Goal: Obtain resource: Download file/media

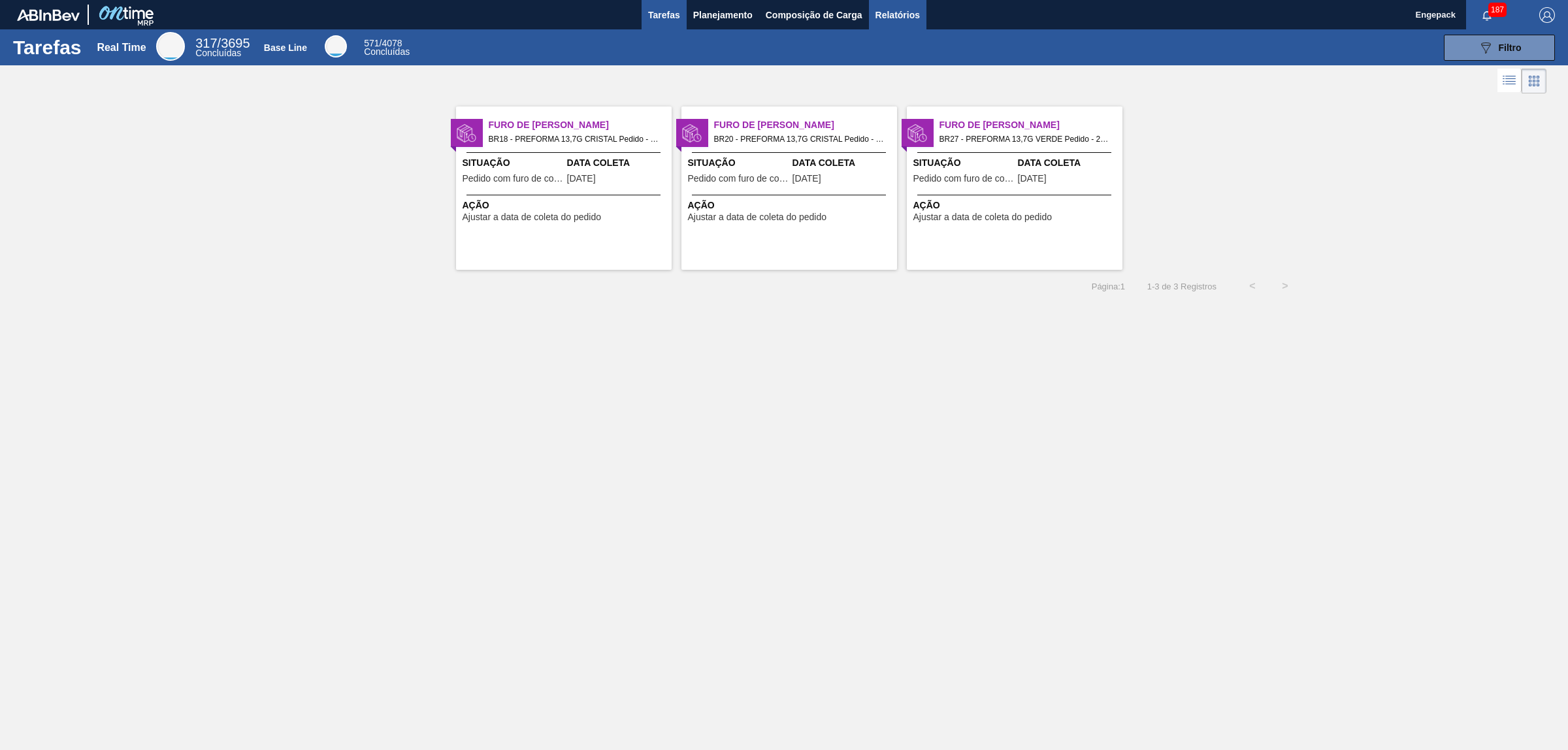
click at [906, 10] on span "Relatórios" at bounding box center [897, 15] width 45 height 16
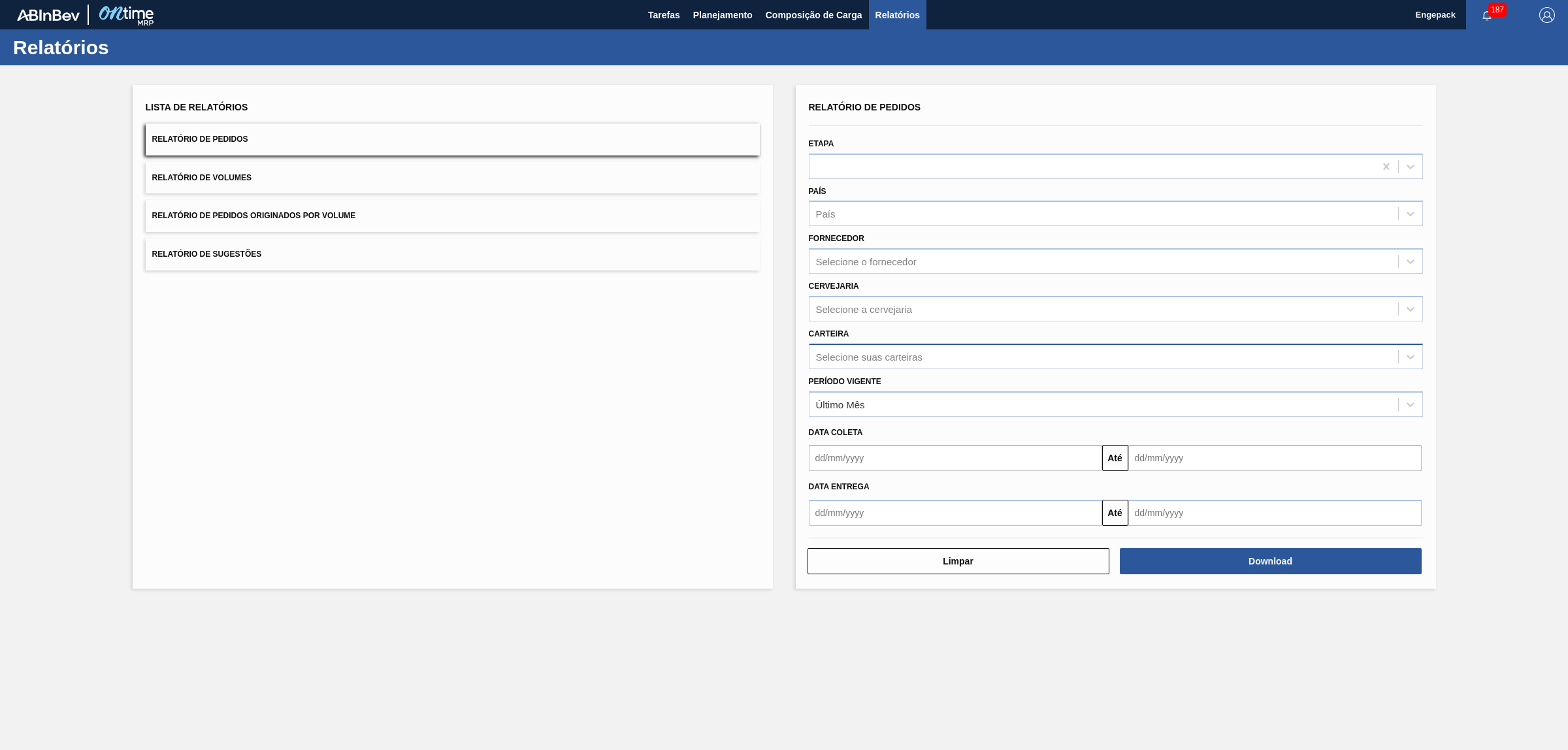
click at [863, 351] on div "Selecione suas carteiras" at bounding box center [869, 356] width 106 height 11
type input "pref"
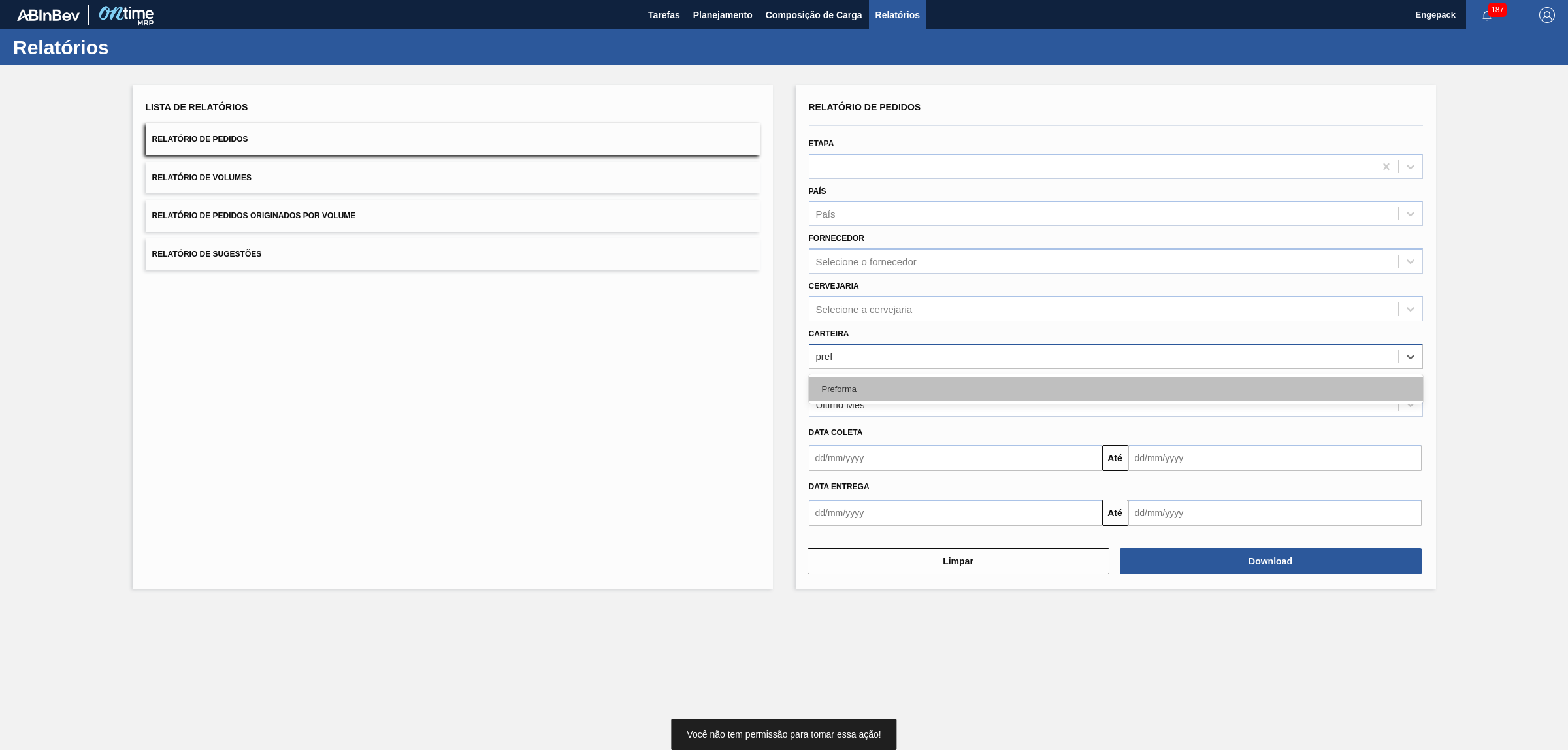
click at [868, 387] on div "Preforma" at bounding box center [1115, 389] width 614 height 24
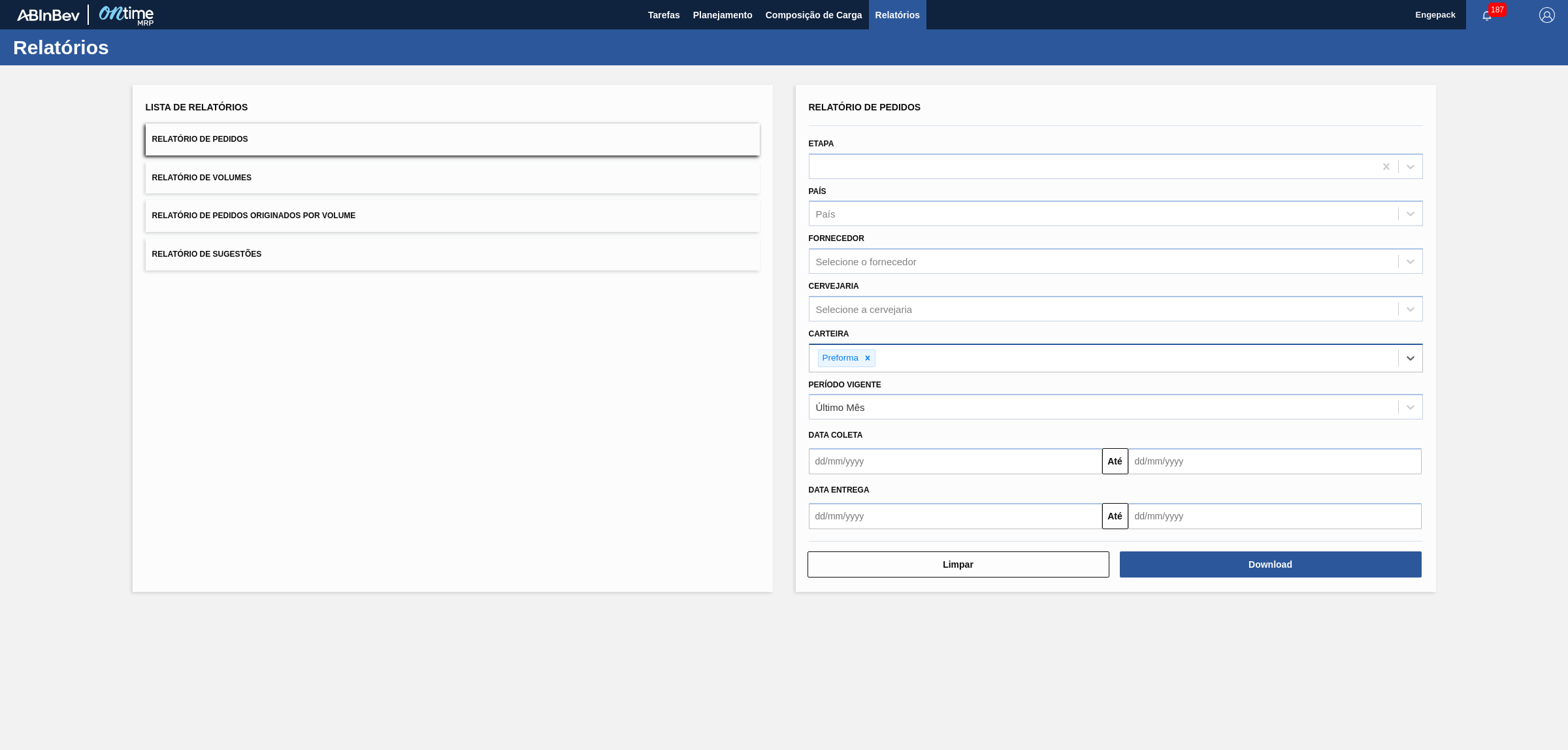
click at [811, 469] on input "text" at bounding box center [955, 461] width 294 height 26
click at [922, 533] on div "1" at bounding box center [930, 535] width 18 height 18
type input "[DATE]"
click at [1137, 461] on input "text" at bounding box center [1274, 461] width 294 height 26
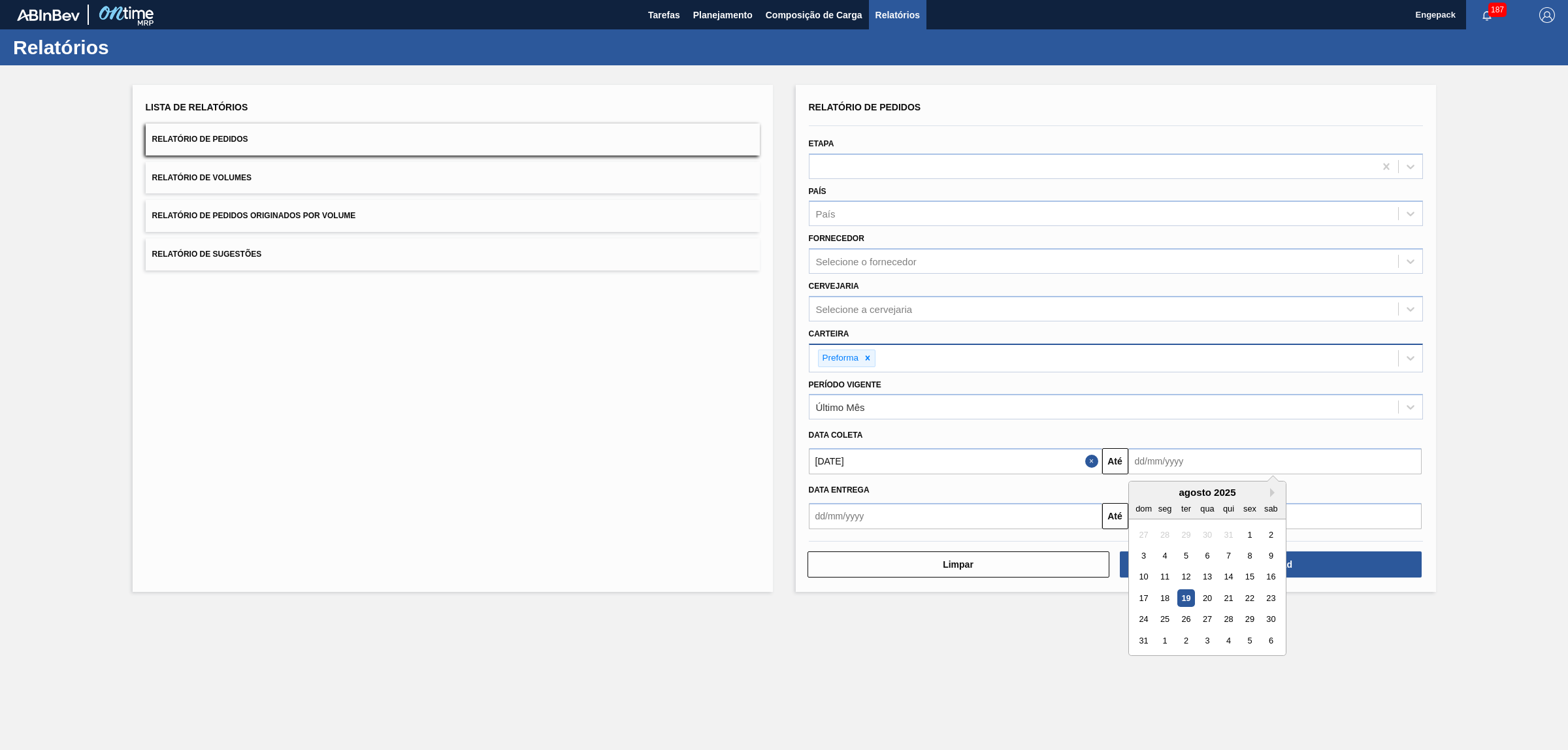
click at [1143, 639] on div "31" at bounding box center [1143, 641] width 18 height 18
type input "[DATE]"
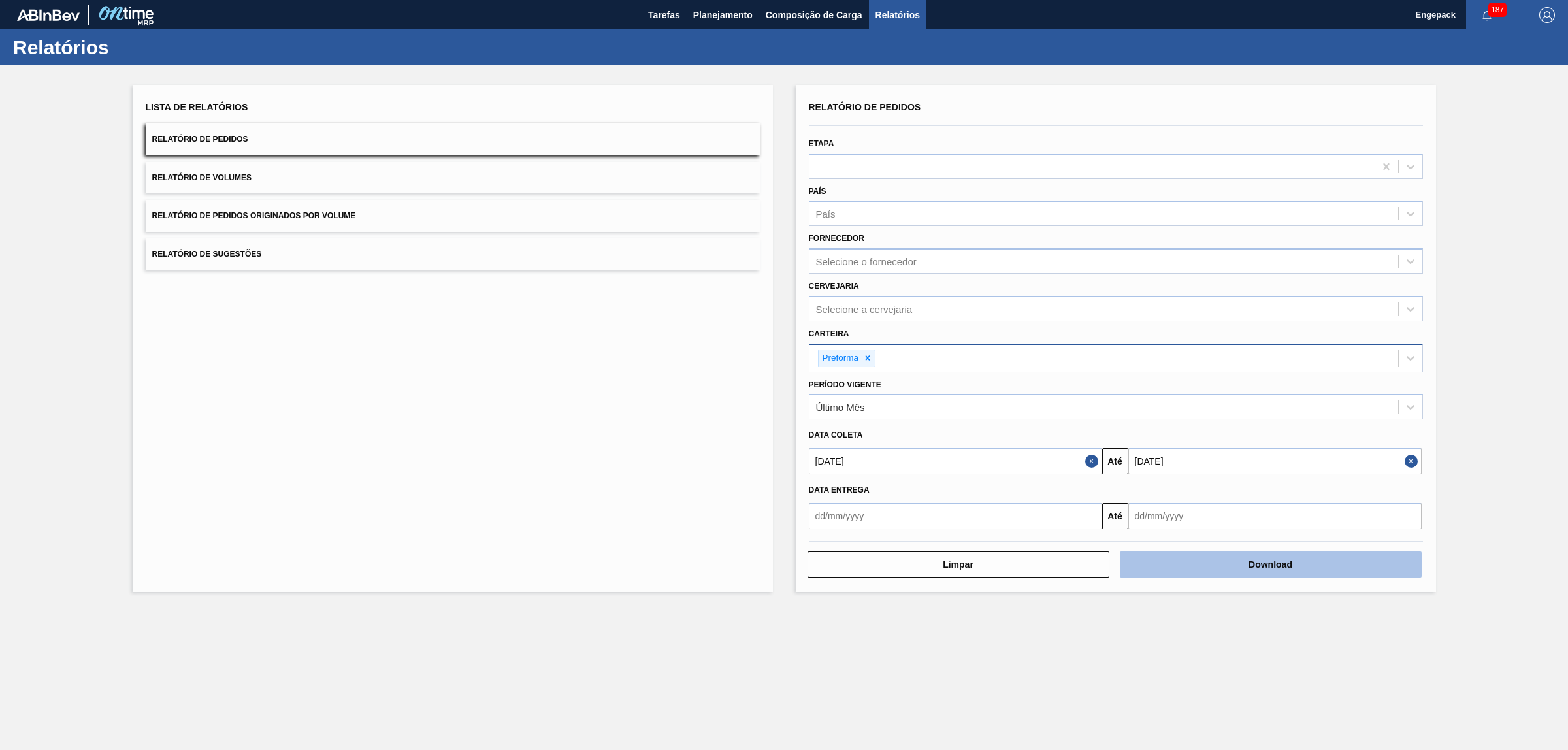
click at [1215, 566] on button "Download" at bounding box center [1270, 564] width 301 height 26
